Goal: Transaction & Acquisition: Purchase product/service

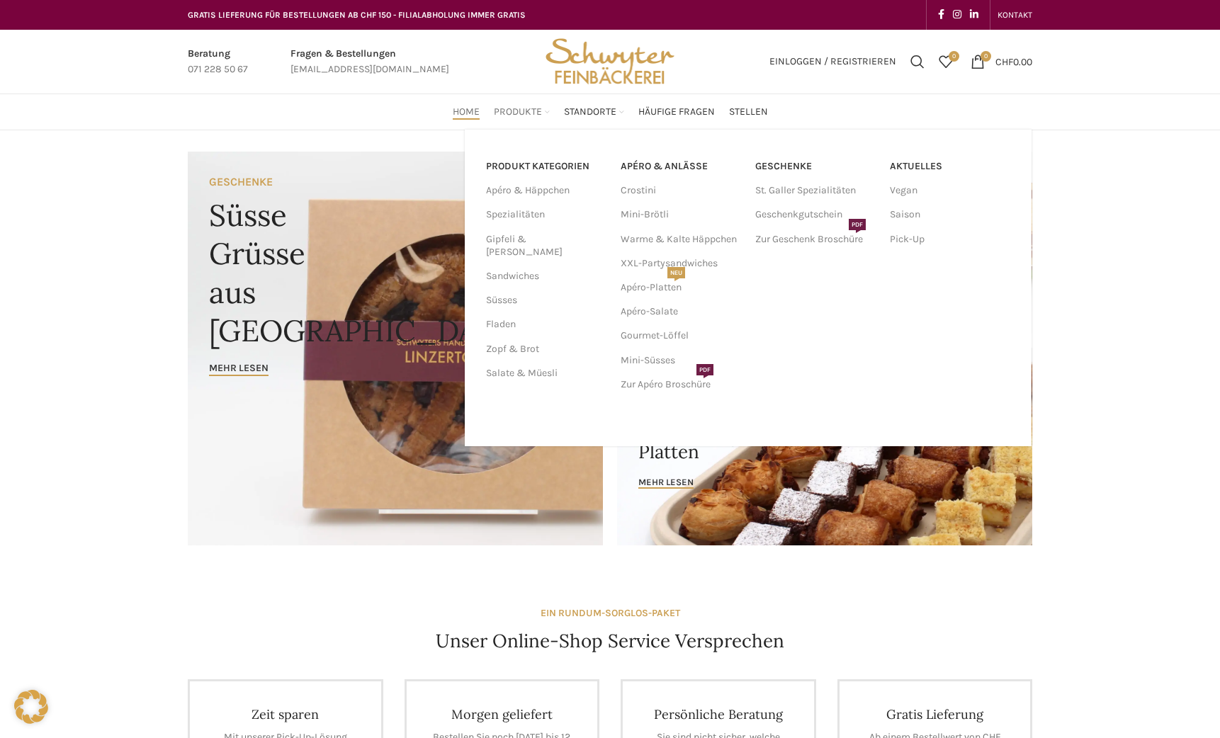
click at [526, 113] on span "Produkte" at bounding box center [518, 112] width 48 height 13
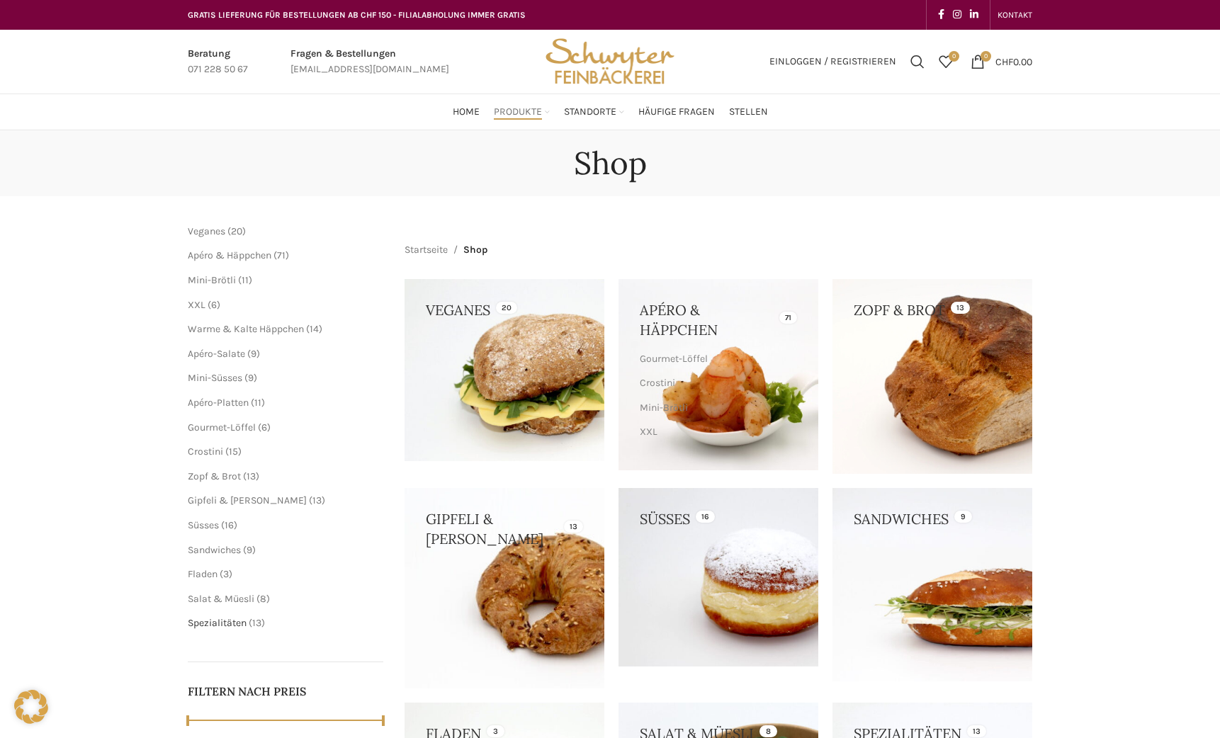
click at [235, 621] on span "Spezialitäten" at bounding box center [217, 623] width 59 height 12
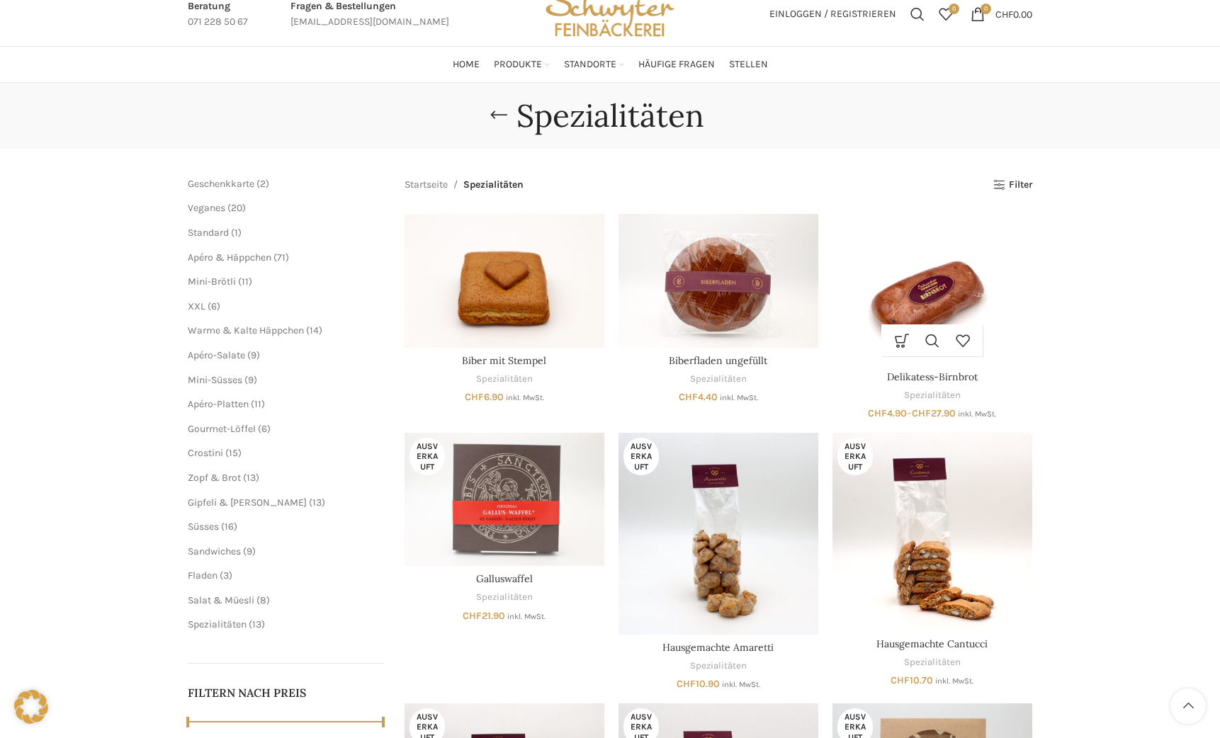
scroll to position [142, 0]
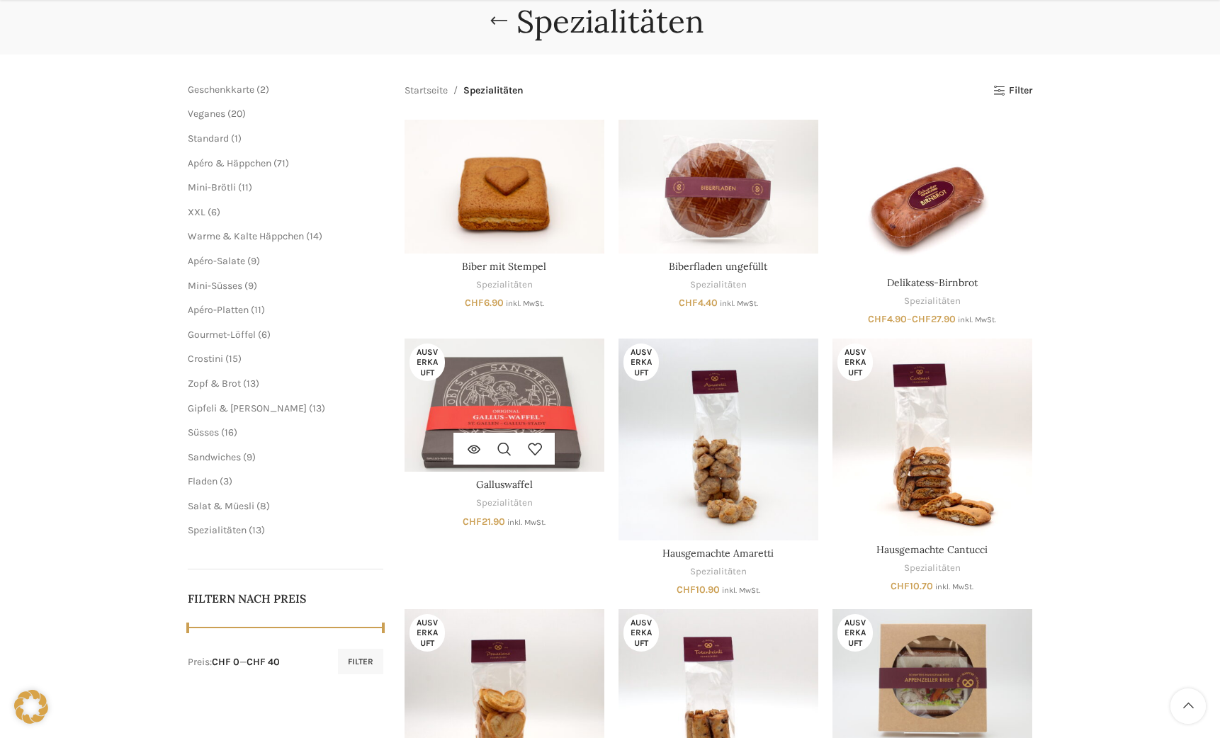
click at [468, 401] on img "Galluswaffel" at bounding box center [505, 405] width 200 height 133
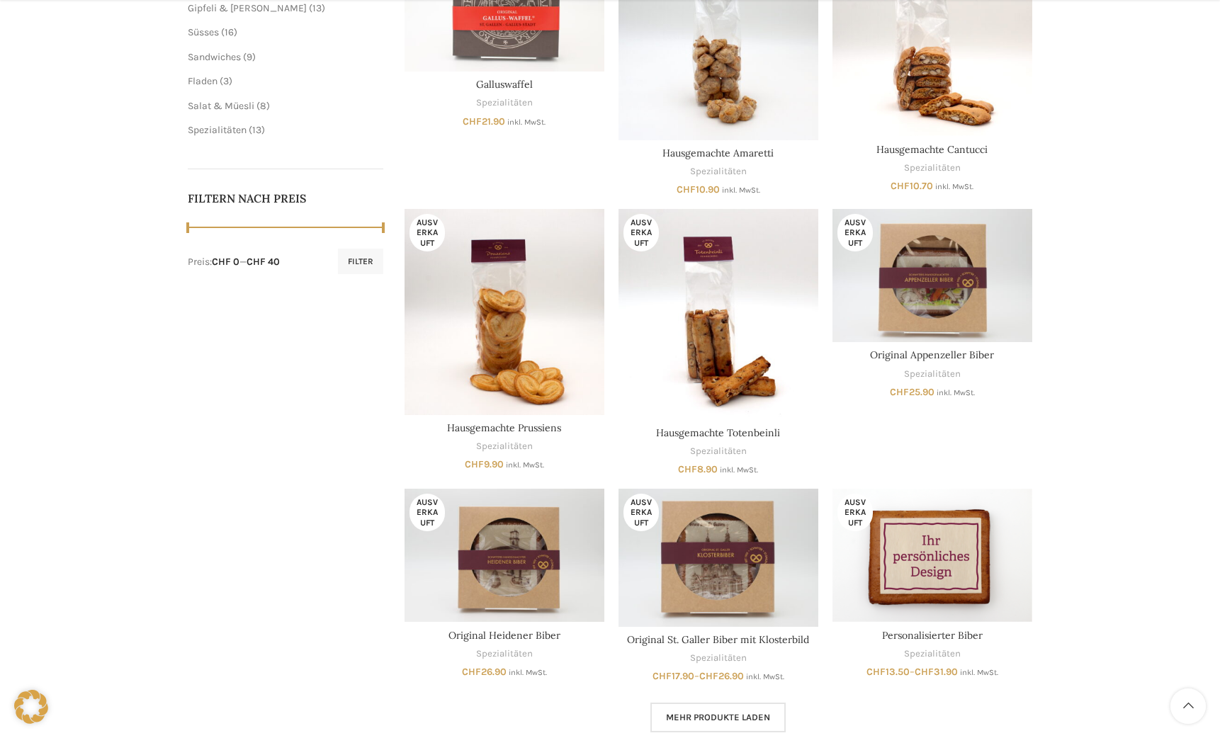
scroll to position [567, 0]
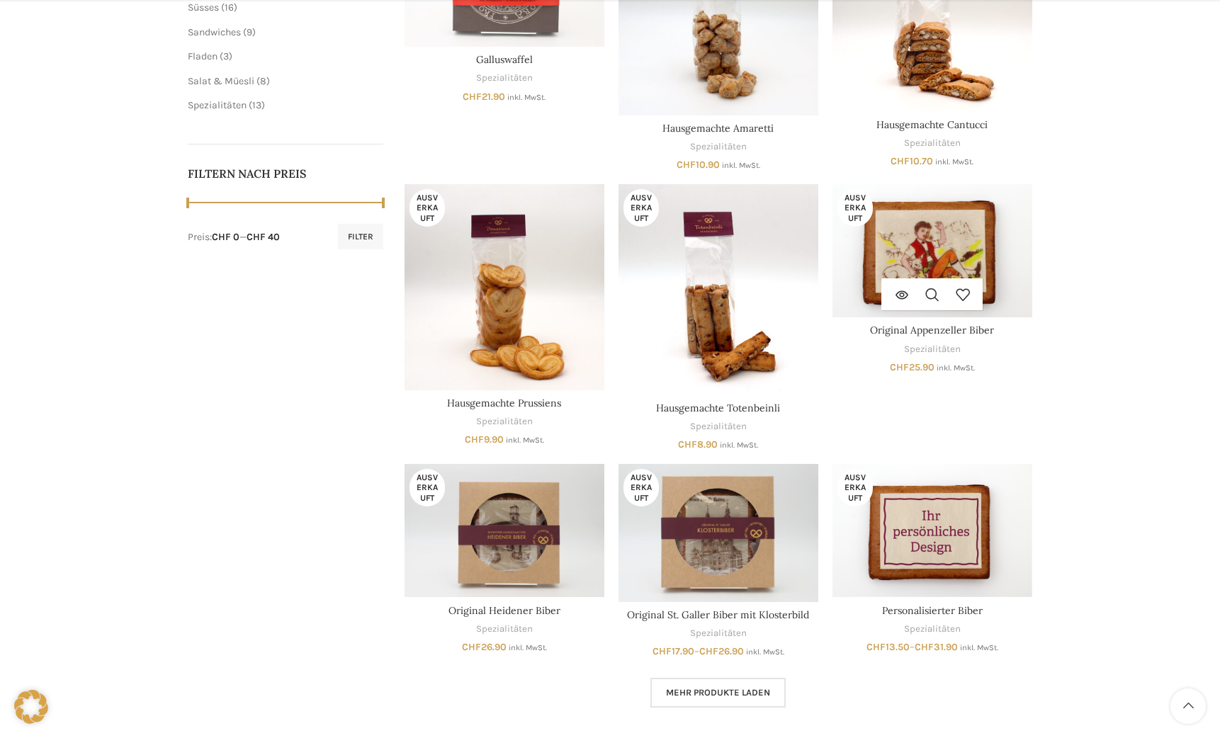
click at [966, 259] on img "Original Appenzeller Biber" at bounding box center [932, 250] width 200 height 133
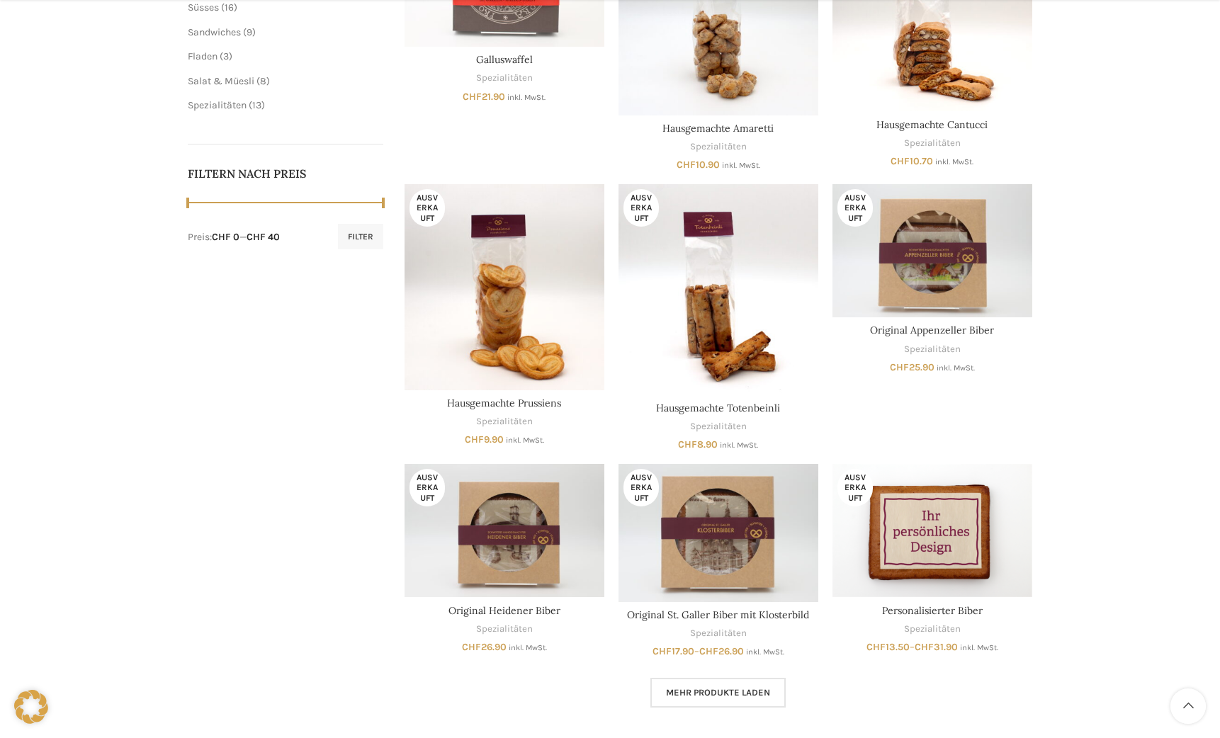
scroll to position [638, 0]
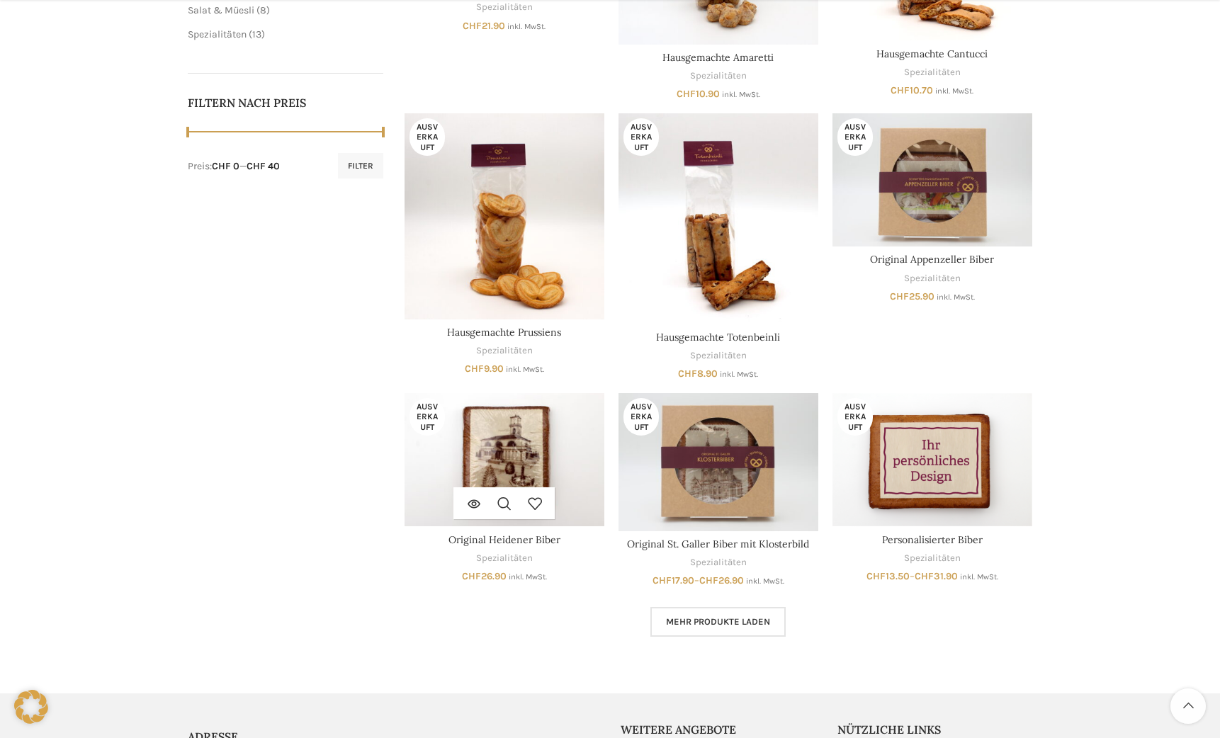
click at [545, 464] on img "Original Heidener Biber" at bounding box center [505, 459] width 200 height 133
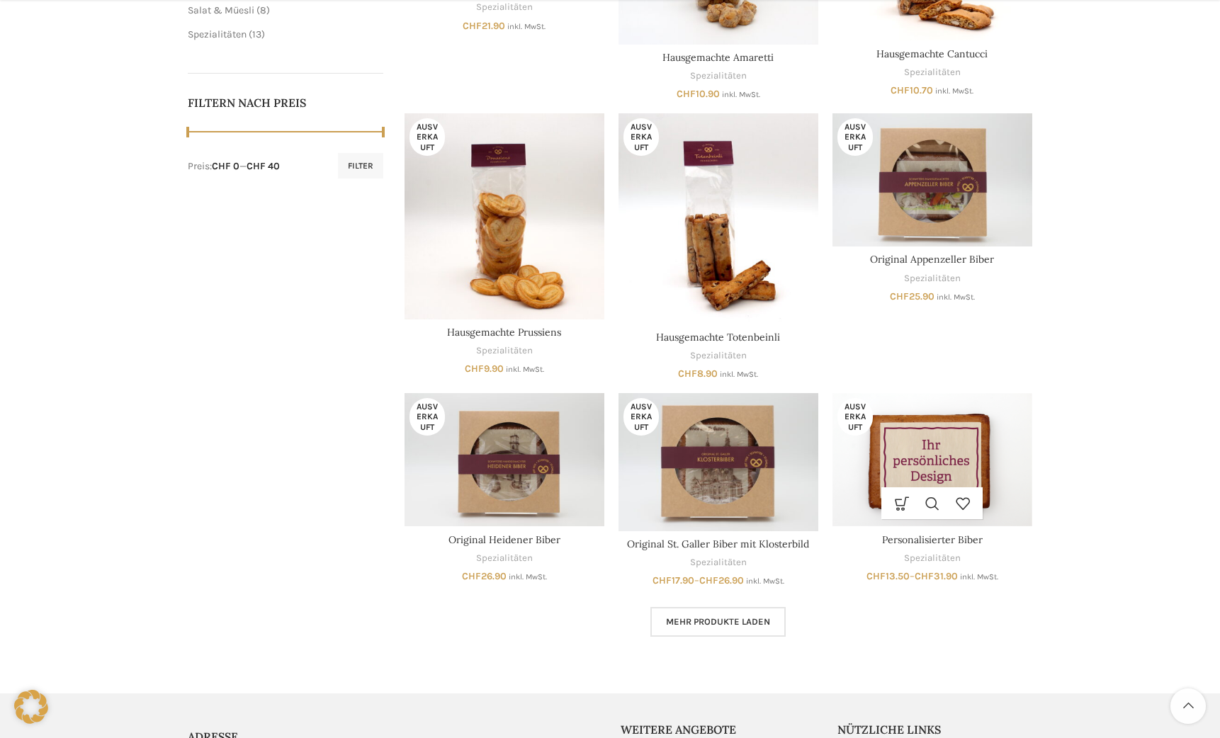
click at [927, 441] on img "Personalisierter Biber" at bounding box center [932, 459] width 200 height 133
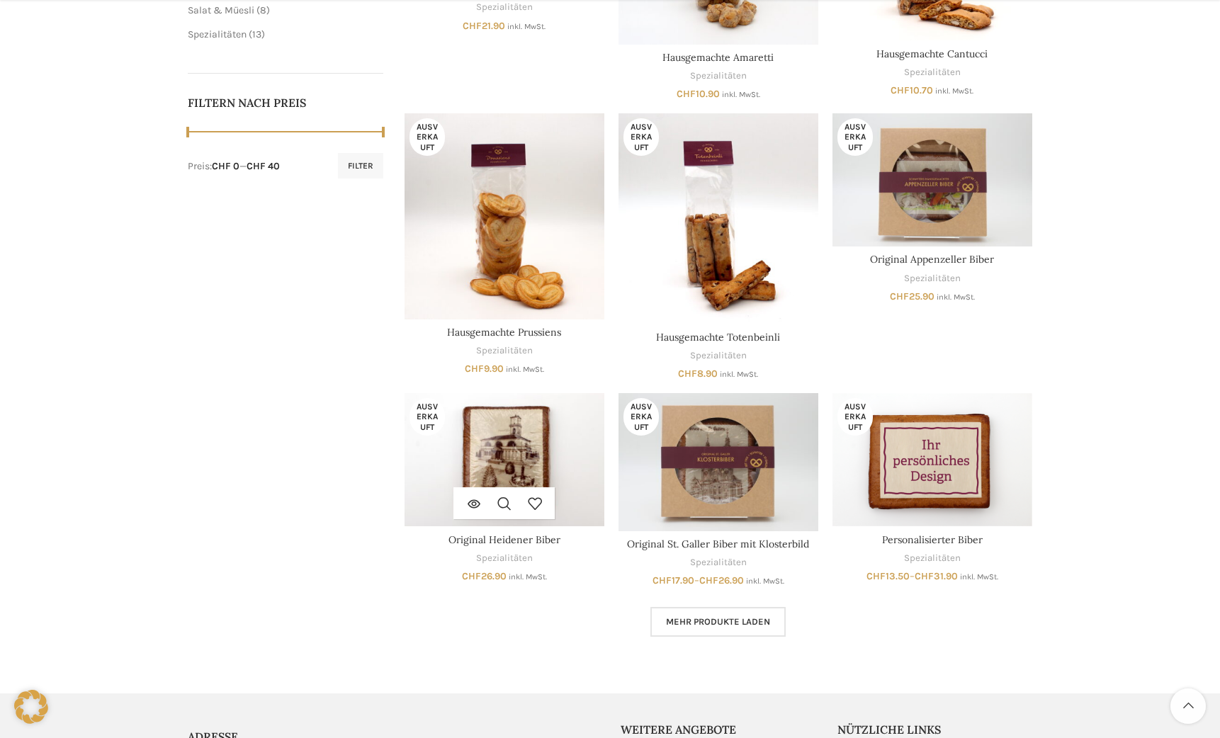
click at [517, 444] on img "Original Heidener Biber" at bounding box center [505, 459] width 200 height 133
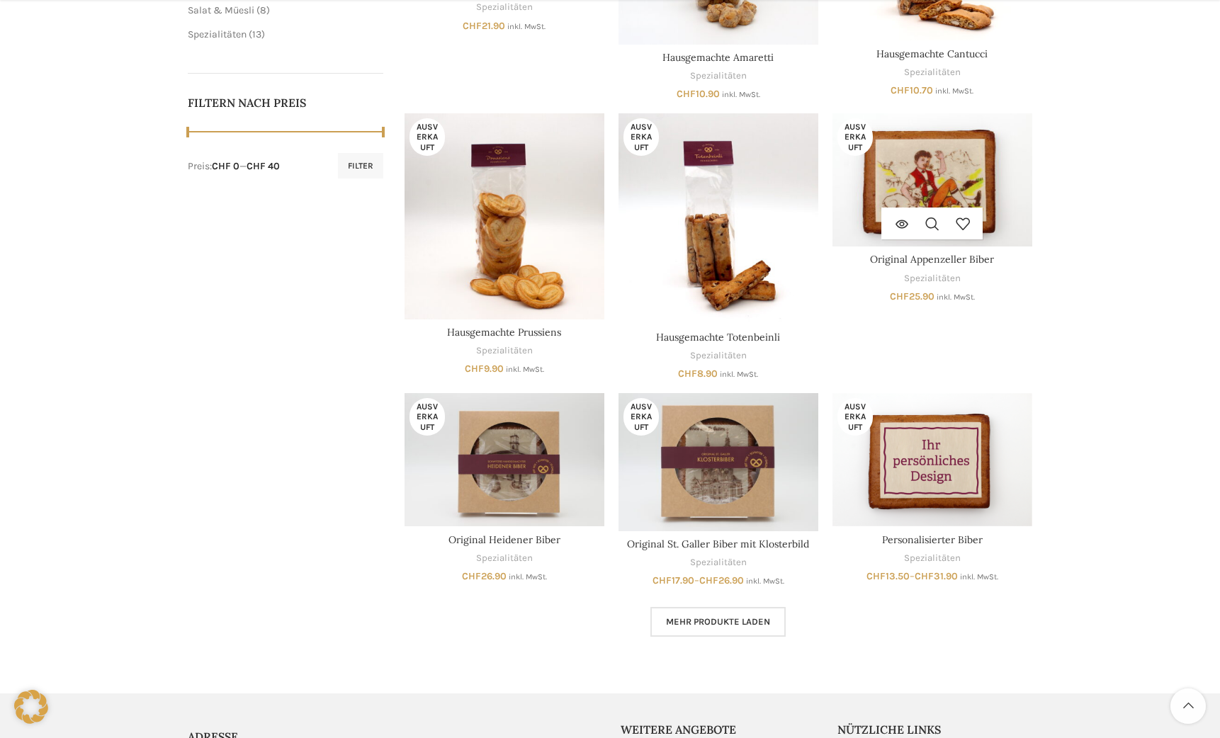
click at [946, 191] on img "Original Appenzeller Biber" at bounding box center [932, 179] width 200 height 133
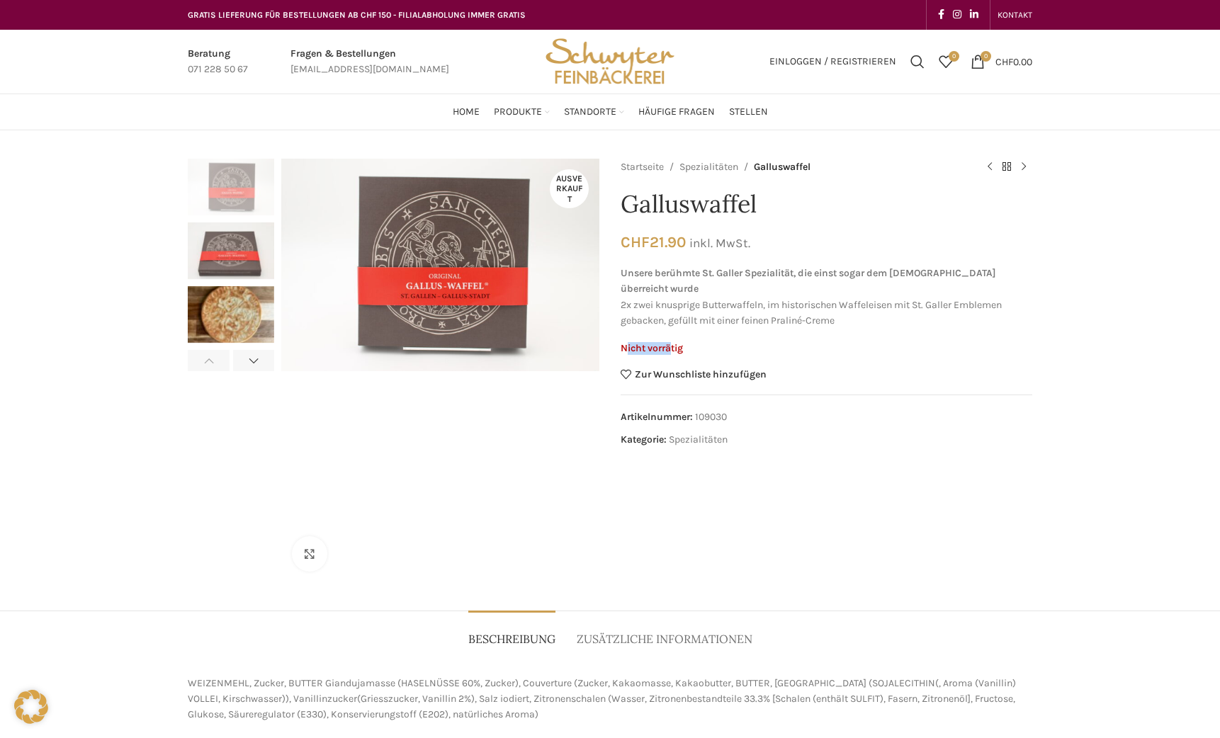
drag, startPoint x: 625, startPoint y: 334, endPoint x: 674, endPoint y: 333, distance: 48.9
click at [674, 343] on p "Nicht vorrätig" at bounding box center [827, 349] width 412 height 12
click at [745, 317] on div "Startseite Spezialitäten Galluswaffel Hausgemachter Donut Zimtzucker (ungefüllt…" at bounding box center [827, 307] width 412 height 296
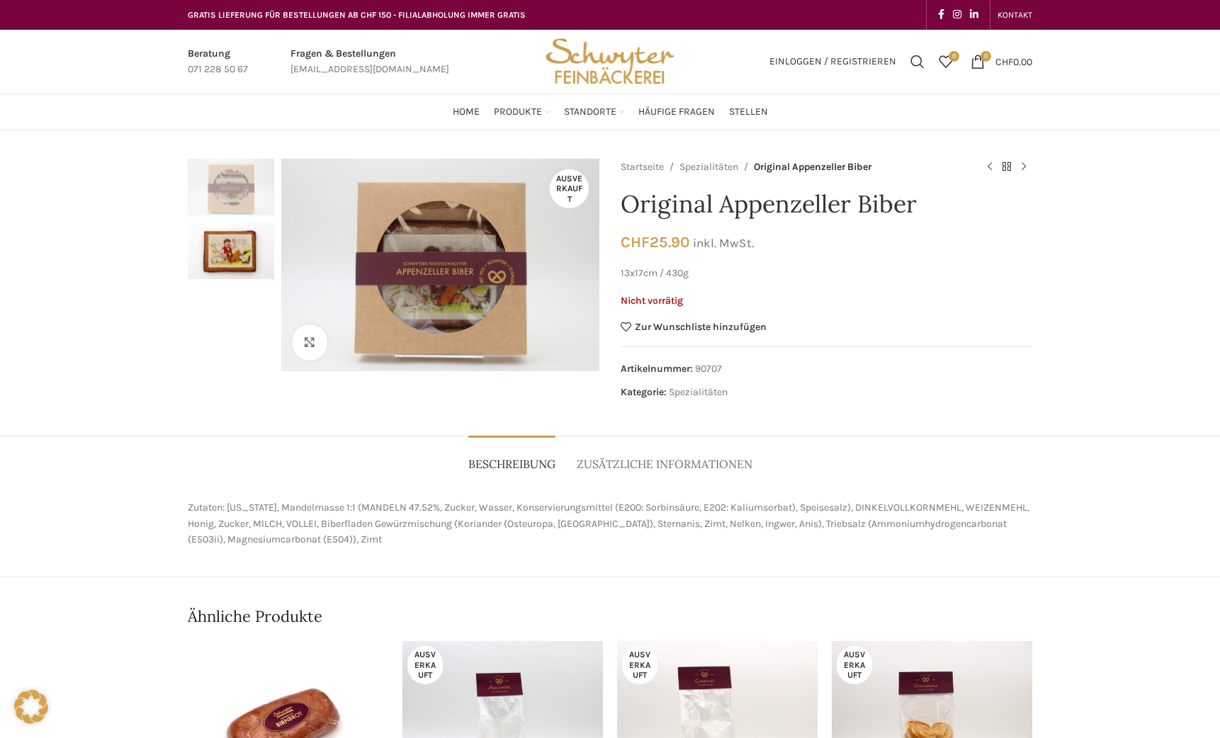
click at [244, 204] on img "1 / 2" at bounding box center [231, 187] width 86 height 57
drag, startPoint x: 616, startPoint y: 272, endPoint x: 651, endPoint y: 272, distance: 34.7
click at [650, 272] on div "Ausverkauft Klicken um zu vergrössern Startseite Spezialitäten Original Appenze…" at bounding box center [610, 283] width 845 height 249
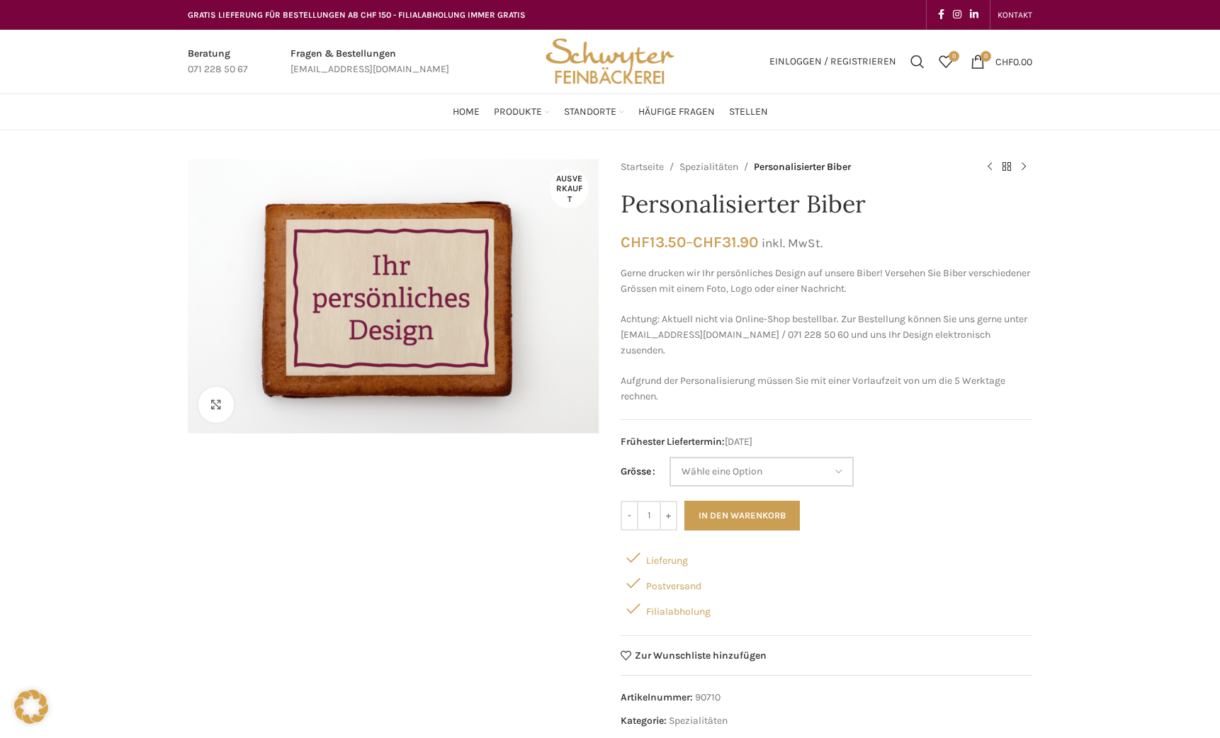
click at [791, 468] on select "Wähle eine Option 8x8 cm 11x14 cm 14x17 cm" at bounding box center [762, 472] width 184 height 30
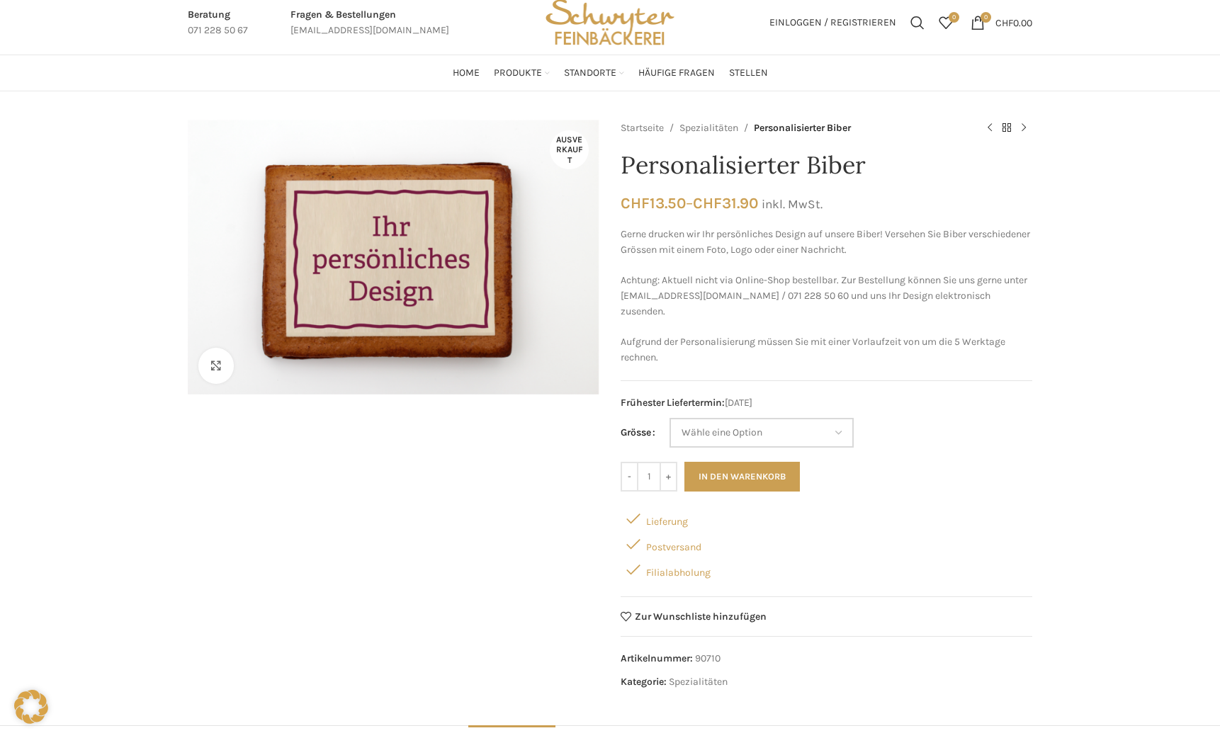
scroll to position [71, 0]
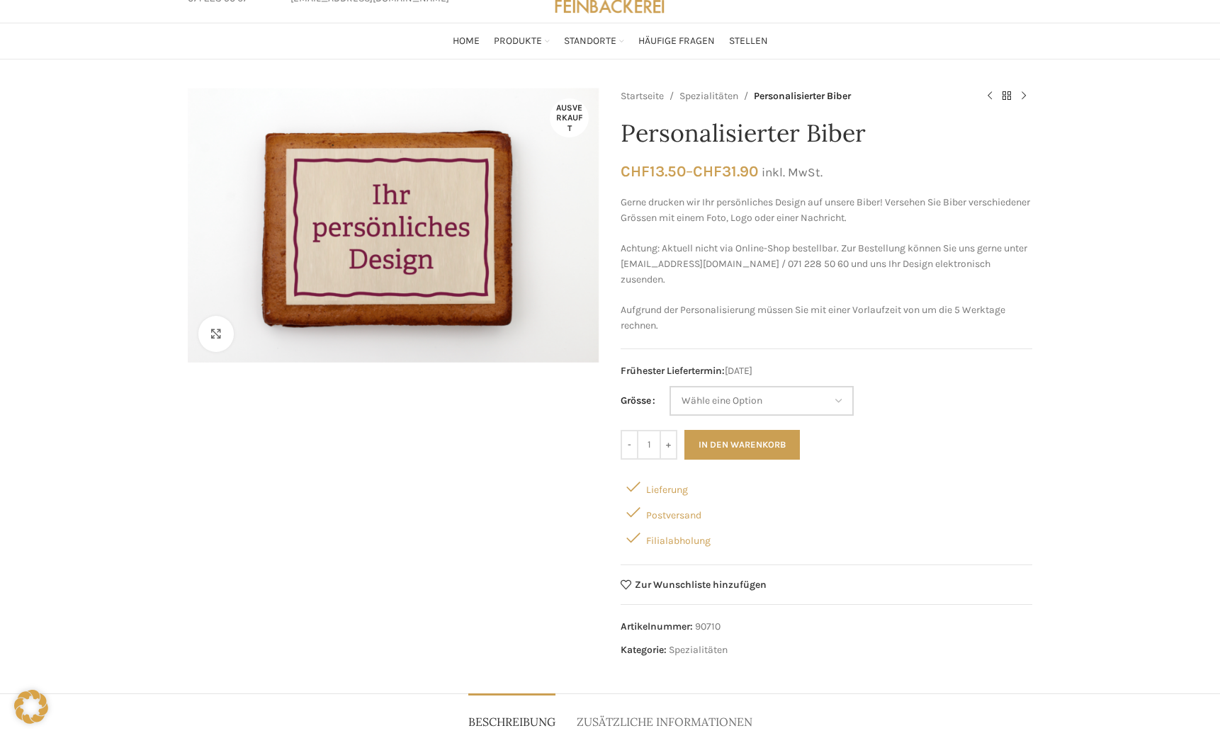
click at [821, 409] on select "Wähle eine Option 8x8 cm 11x14 cm 14x17 cm" at bounding box center [762, 401] width 184 height 30
click at [945, 436] on div "- Personalisierter Biber Menge 1 + In den Warenkorb" at bounding box center [827, 445] width 412 height 30
click at [710, 392] on select "Wähle eine Option 8x8 cm 11x14 cm 14x17 cm" at bounding box center [762, 401] width 184 height 30
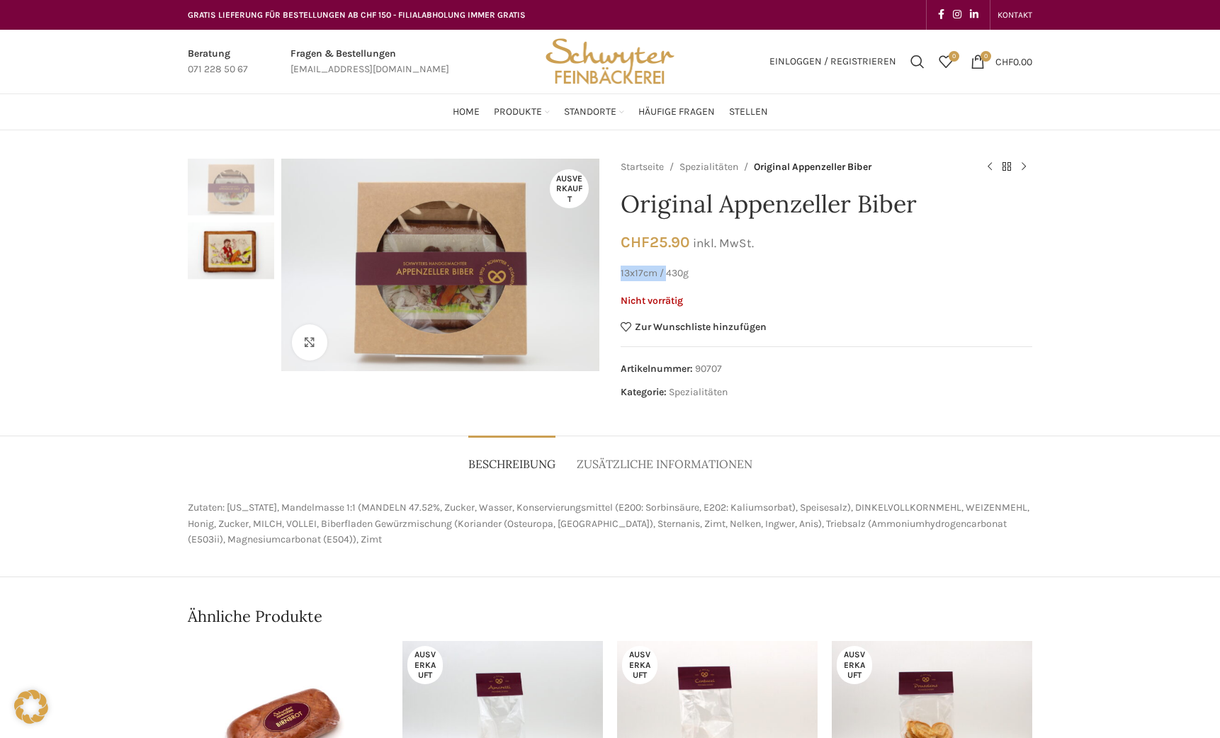
drag, startPoint x: 621, startPoint y: 272, endPoint x: 667, endPoint y: 273, distance: 46.1
click at [667, 273] on p "13x17cm / 430g" at bounding box center [827, 274] width 412 height 16
click at [791, 272] on p "13x17cm / 430g" at bounding box center [827, 274] width 412 height 16
